Goal: Information Seeking & Learning: Learn about a topic

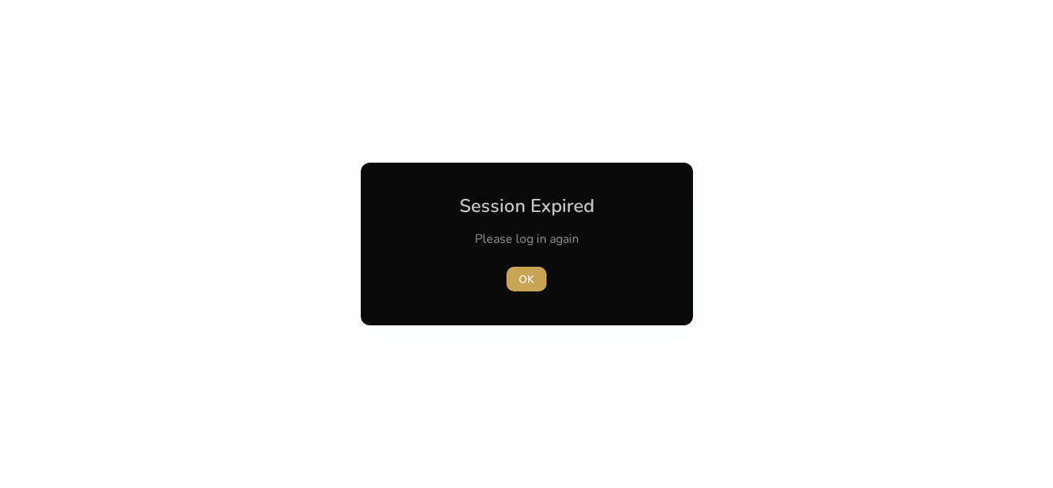
click at [529, 279] on span "OK" at bounding box center [526, 279] width 15 height 16
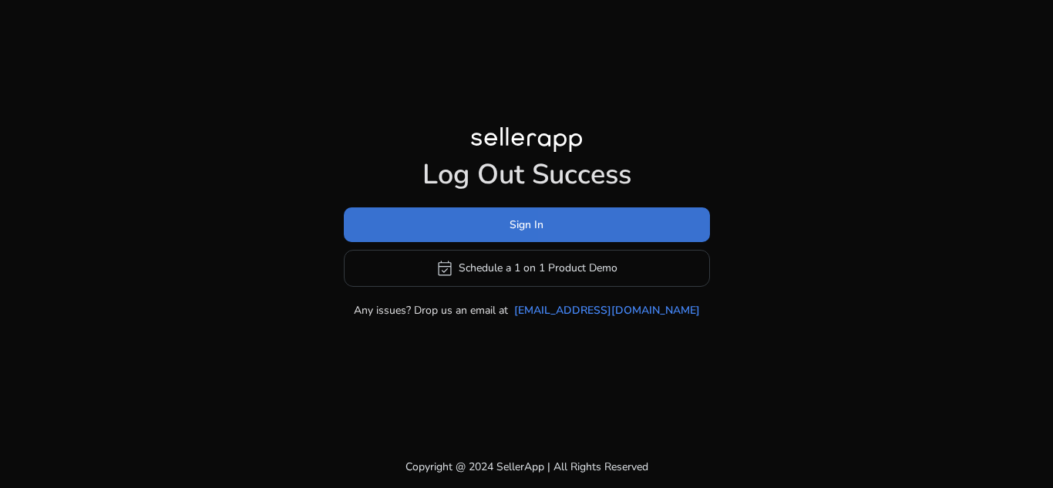
click at [606, 236] on span at bounding box center [527, 224] width 366 height 37
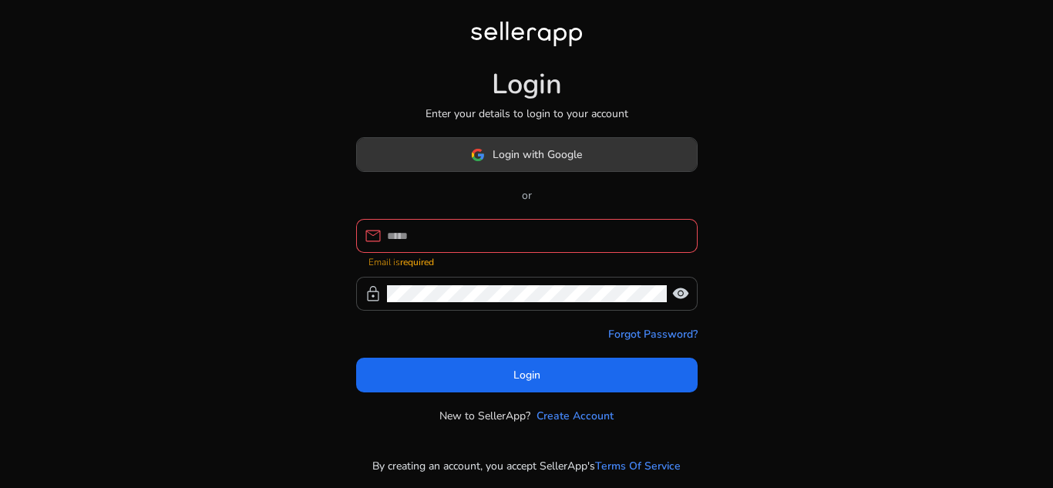
click at [610, 171] on span at bounding box center [527, 155] width 340 height 37
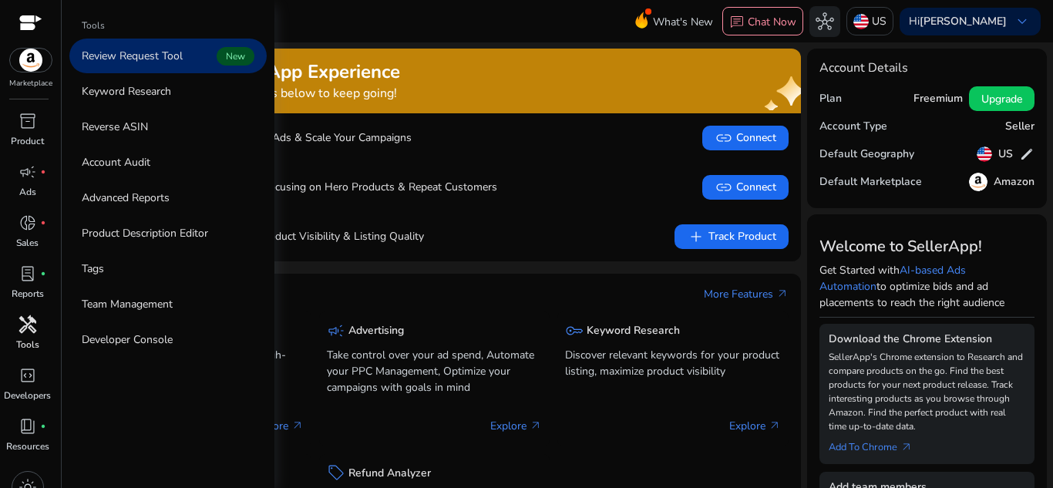
click at [35, 323] on span "handyman" at bounding box center [28, 324] width 19 height 19
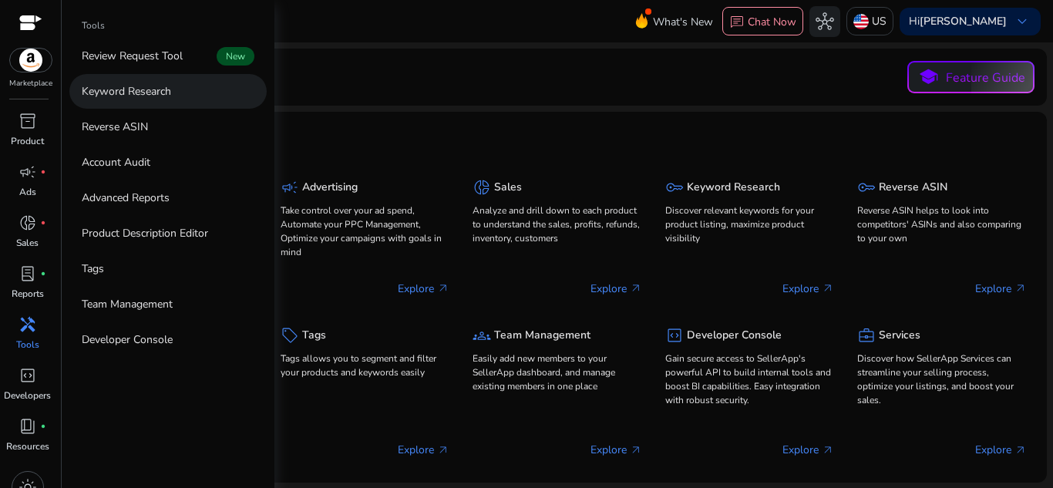
click at [147, 100] on link "Keyword Research" at bounding box center [167, 91] width 197 height 35
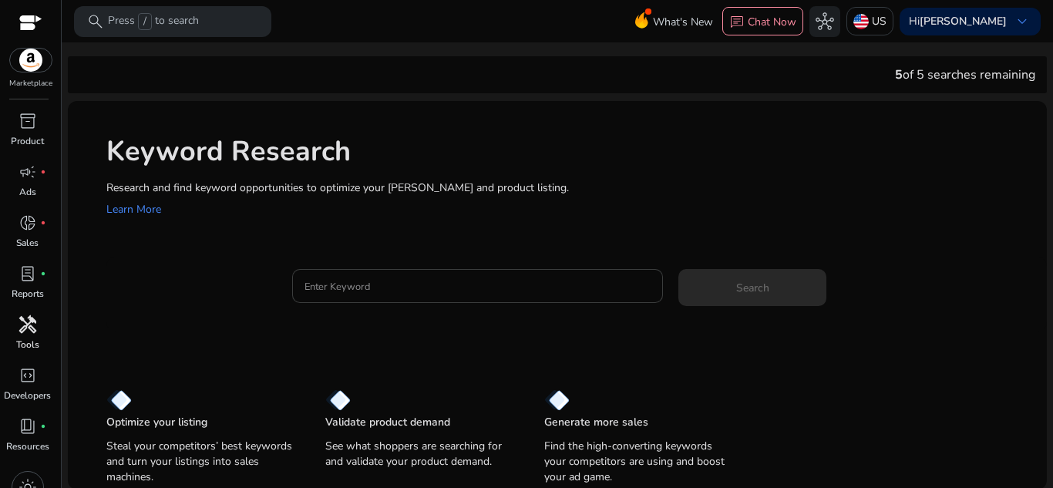
click at [426, 298] on div at bounding box center [478, 286] width 347 height 34
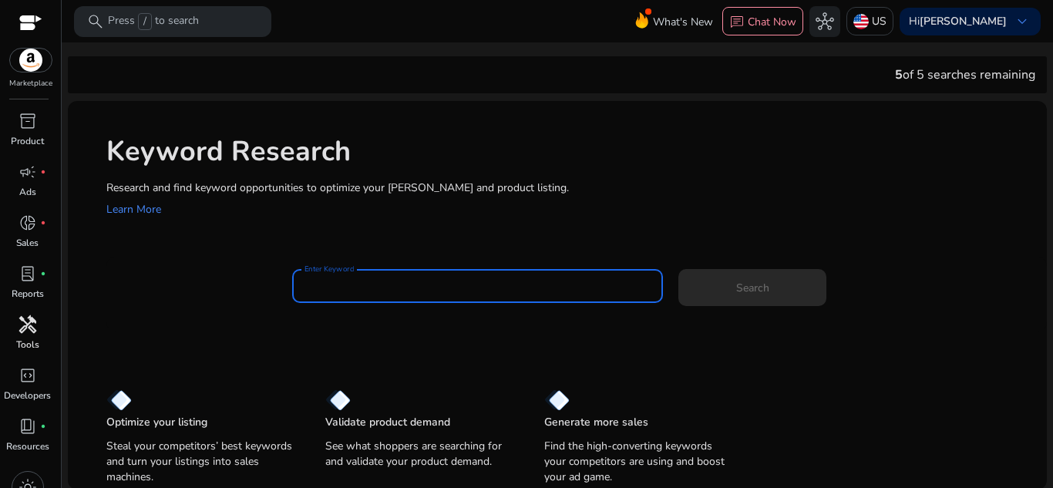
paste input "**********"
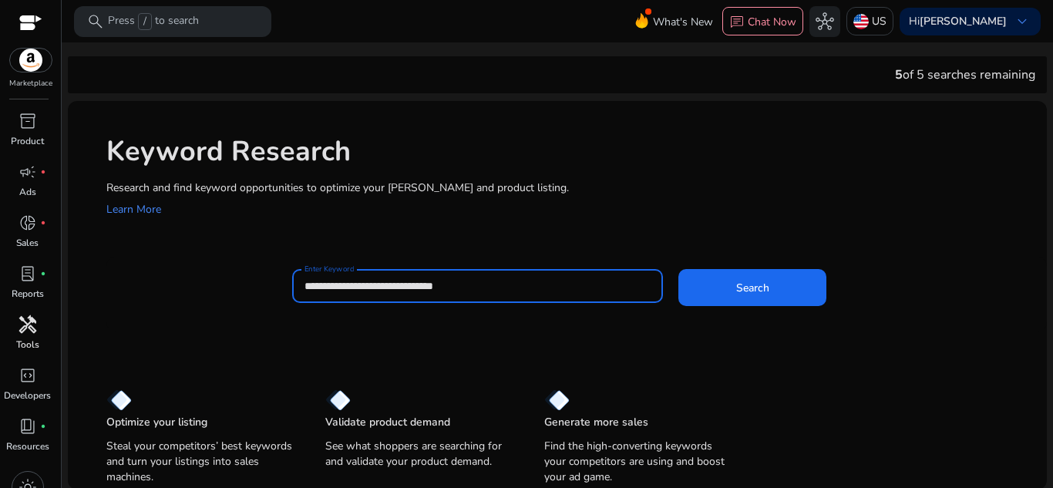
type input "**********"
click at [679, 269] on button "Search" at bounding box center [753, 287] width 148 height 37
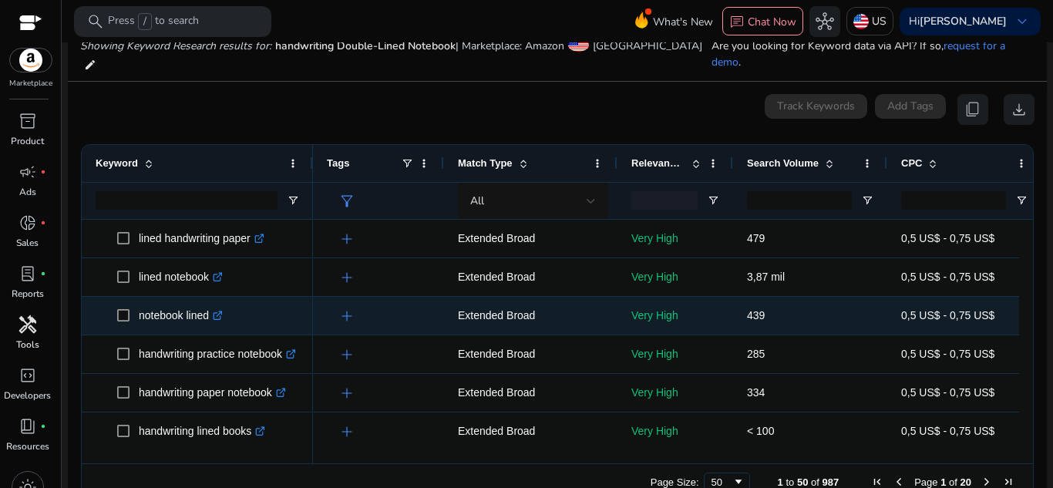
scroll to position [184, 0]
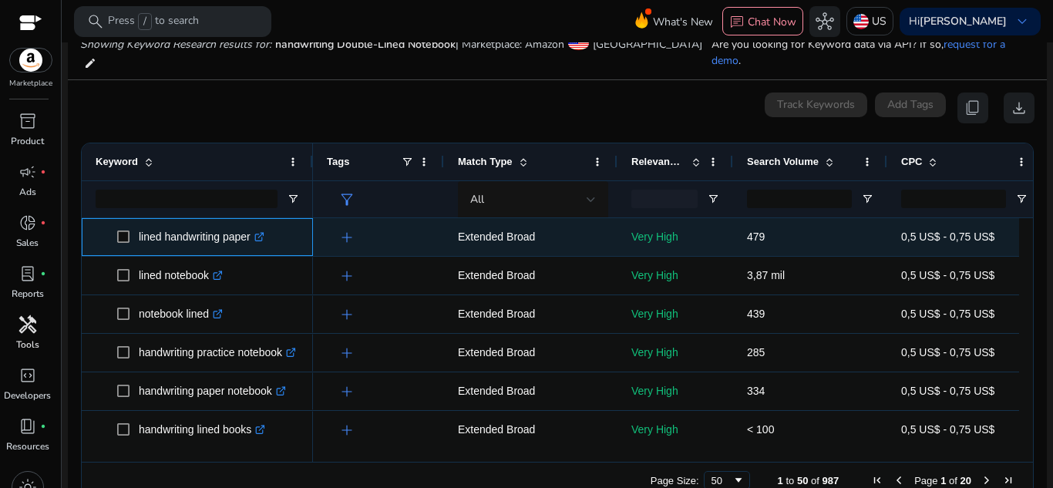
click at [259, 232] on icon ".st0{fill:#2c8af8}" at bounding box center [259, 237] width 10 height 10
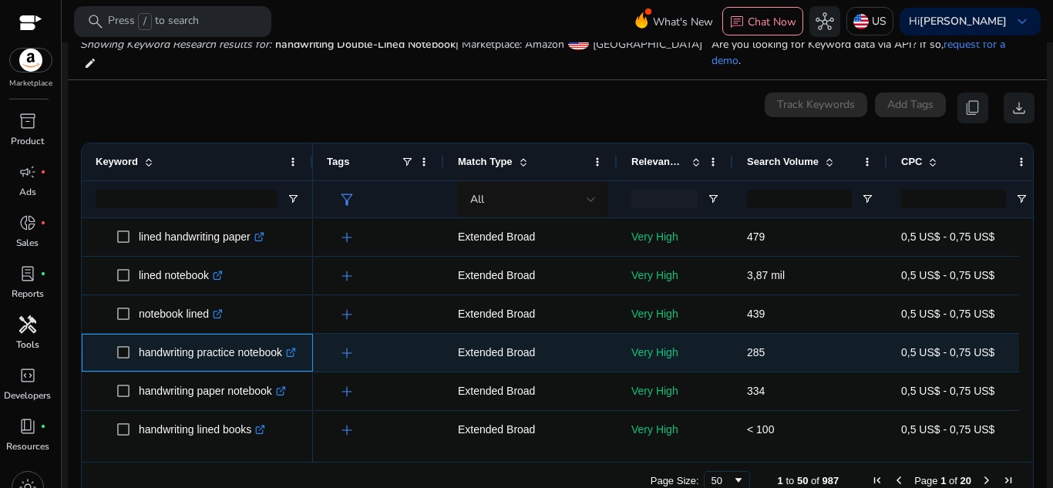
click at [295, 348] on icon ".st0{fill:#2c8af8}" at bounding box center [291, 353] width 10 height 10
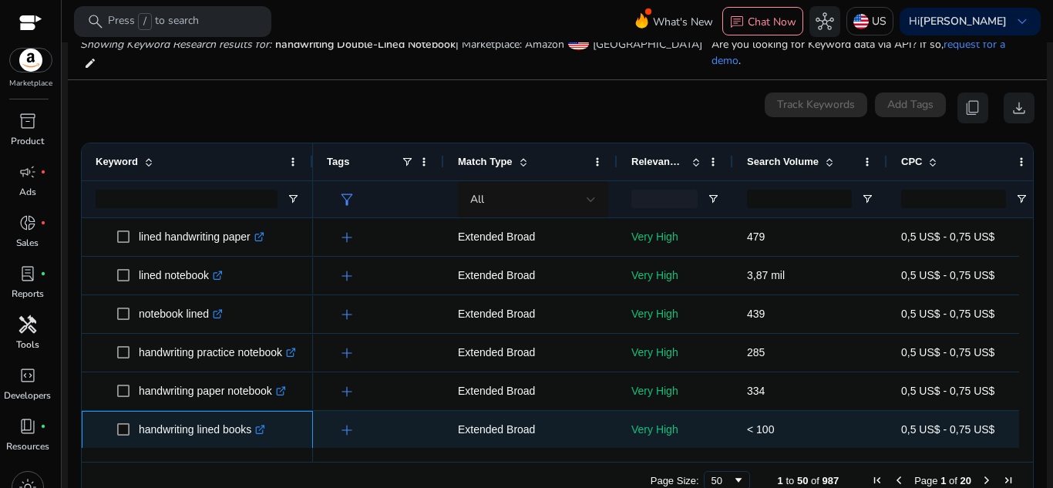
click at [265, 425] on icon ".st0{fill:#2c8af8}" at bounding box center [260, 430] width 10 height 10
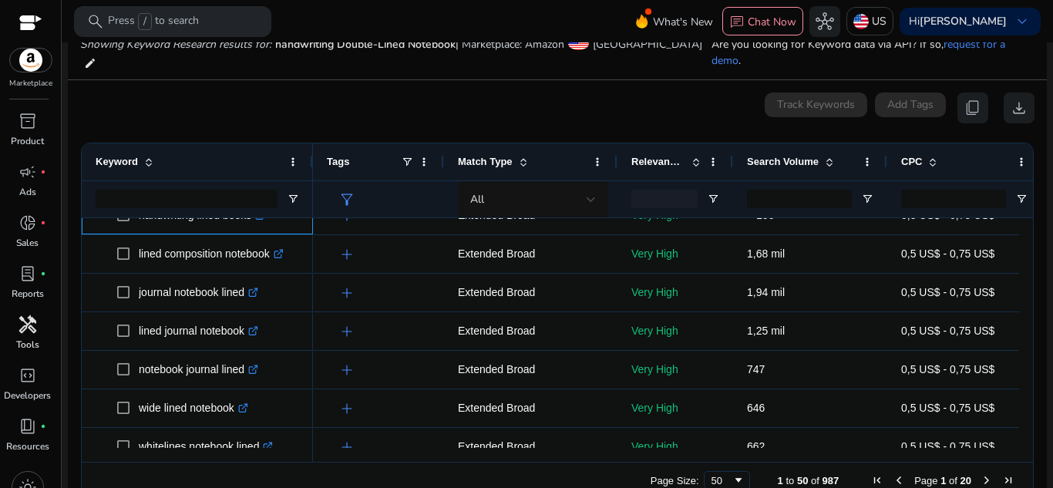
scroll to position [227, 0]
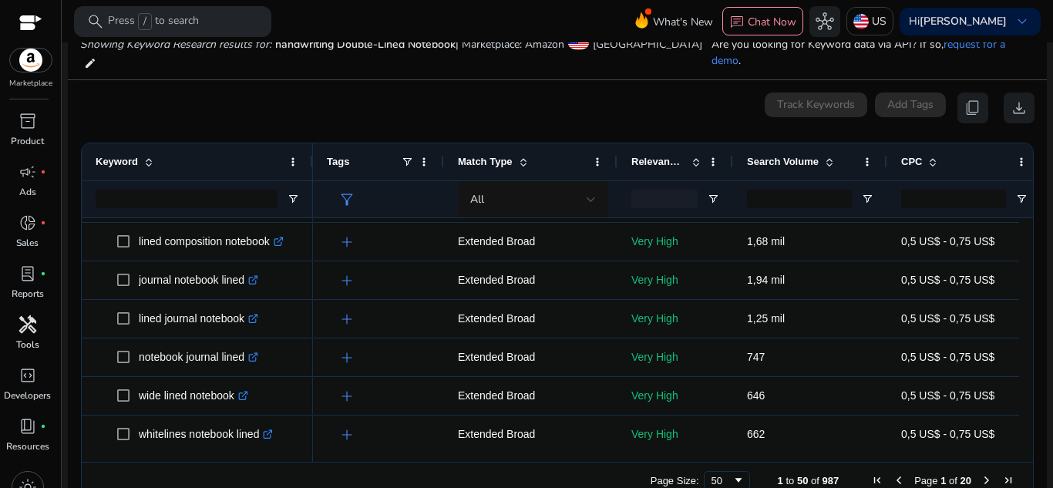
click at [1036, 242] on ag-grid-angular "Press SPACE to select this row. Drag here to set row groups Drag here to set co…" at bounding box center [558, 321] width 978 height 372
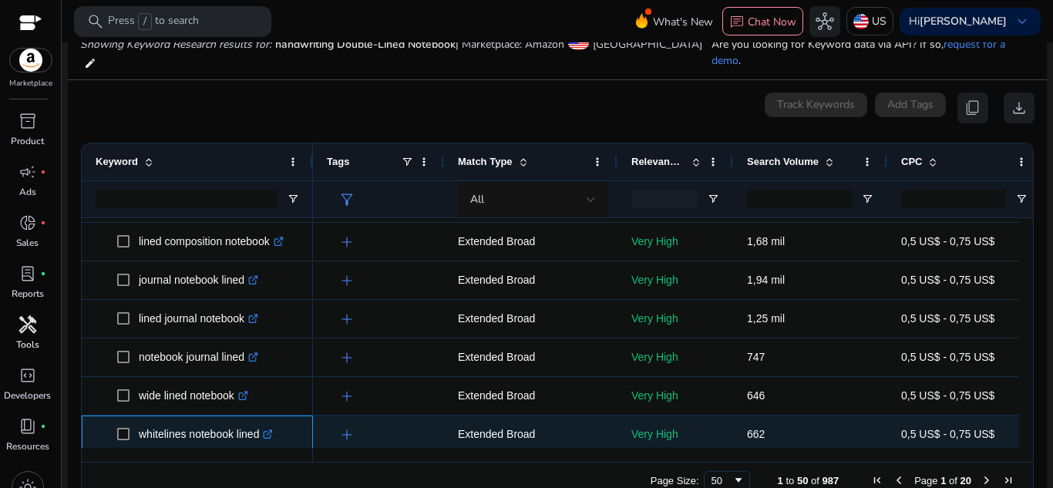
click at [269, 428] on link ".st0{fill:#2c8af8}" at bounding box center [266, 434] width 14 height 12
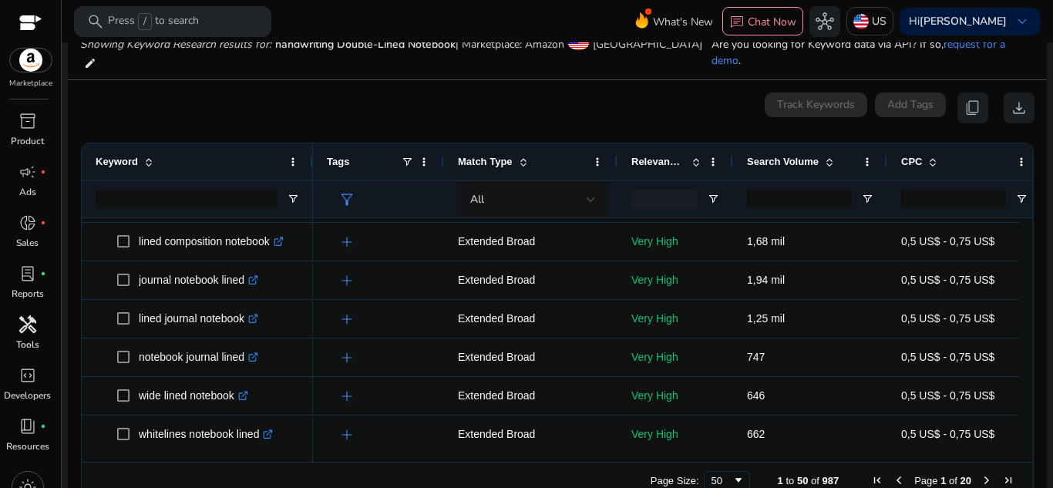
click at [1024, 236] on div "Drag here to set row groups Drag here to set column labels Keyword Tags 94" at bounding box center [557, 321] width 953 height 357
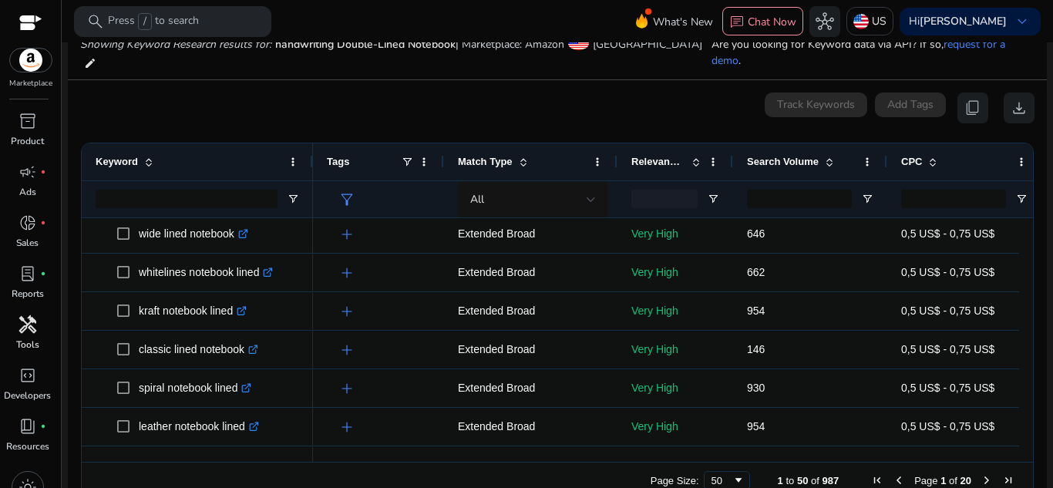
scroll to position [0, 0]
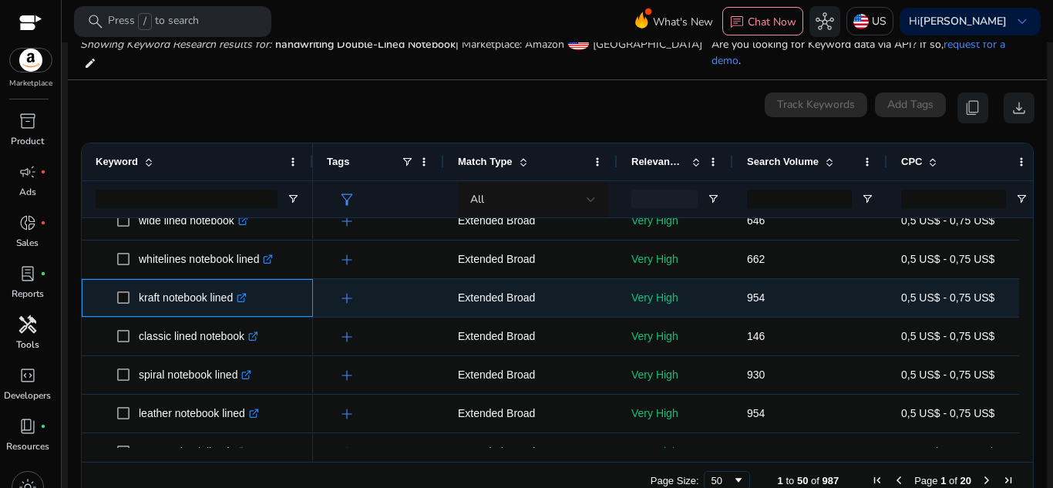
click at [247, 293] on icon ".st0{fill:#2c8af8}" at bounding box center [242, 298] width 10 height 10
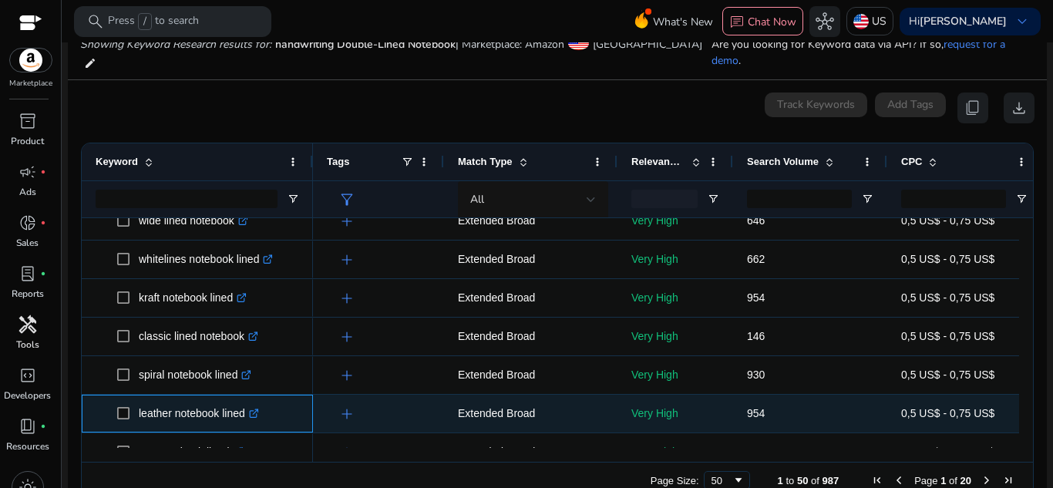
click at [259, 409] on icon ".st0{fill:#2c8af8}" at bounding box center [254, 414] width 10 height 10
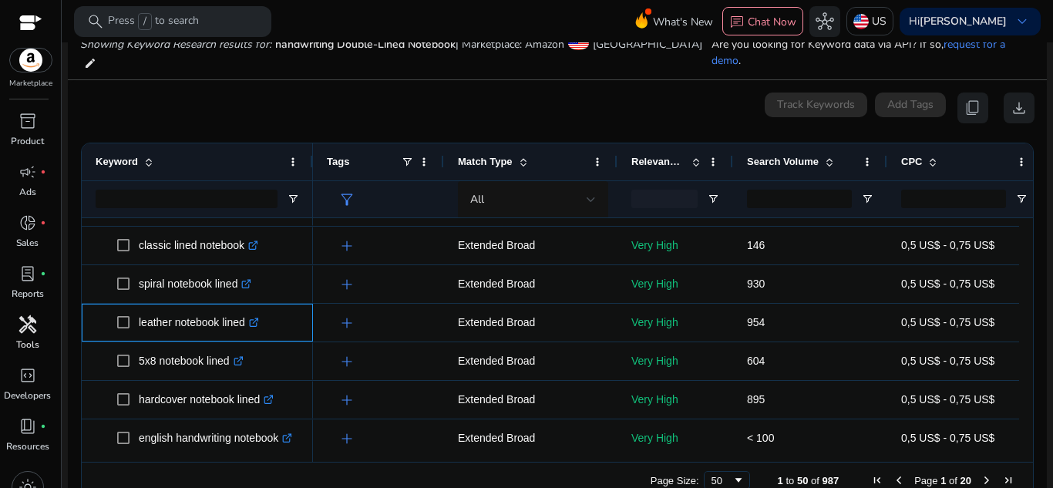
scroll to position [500, 0]
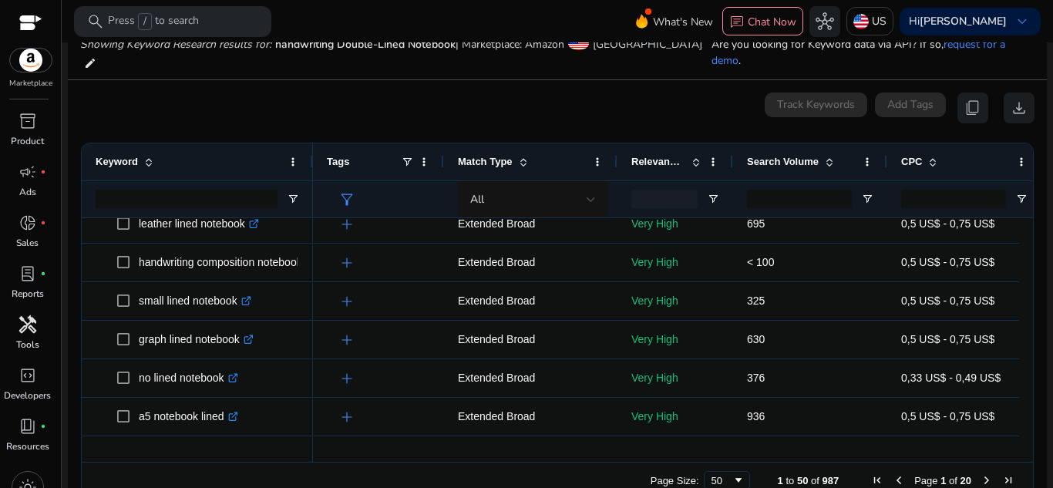
click at [1027, 308] on ag-grid-angular "Press SPACE to select this row. Drag here to set row groups Drag here to set co…" at bounding box center [558, 321] width 978 height 372
drag, startPoint x: 1027, startPoint y: 308, endPoint x: 1030, endPoint y: 325, distance: 18.0
click at [1030, 325] on ag-grid-angular "Press SPACE to select this row. Drag here to set row groups Drag here to set co…" at bounding box center [558, 321] width 978 height 372
